Goal: Task Accomplishment & Management: Manage account settings

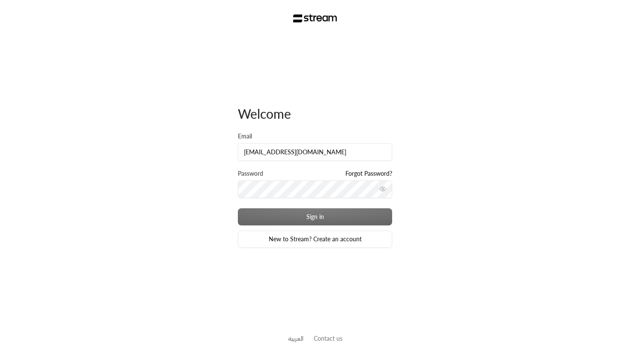
click at [295, 212] on div "Sign in New to Stream? Create an account" at bounding box center [315, 227] width 154 height 39
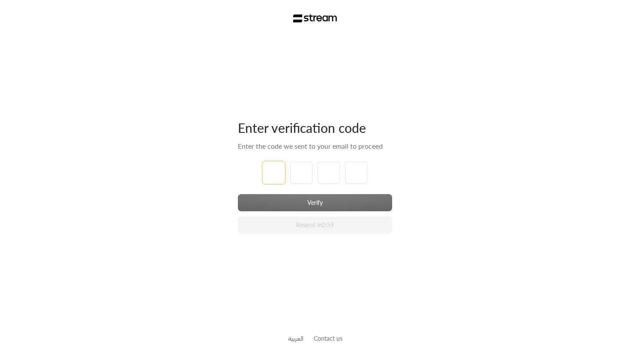
click at [270, 174] on input "tel" at bounding box center [274, 173] width 22 height 22
type input "1"
type input "2"
type input "3"
type input "4"
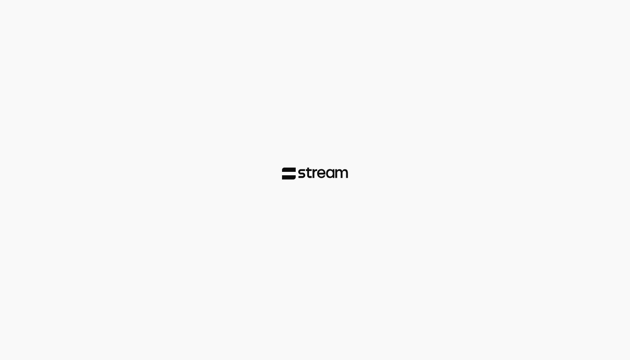
click at [267, 204] on div at bounding box center [315, 180] width 630 height 360
